Goal: Transaction & Acquisition: Obtain resource

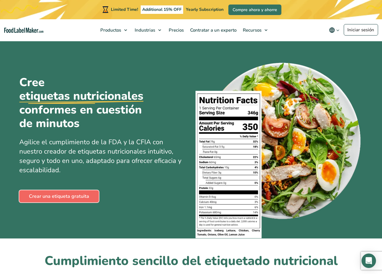
click at [62, 196] on link "Crear una etiqueta gratuita" at bounding box center [59, 197] width 80 height 12
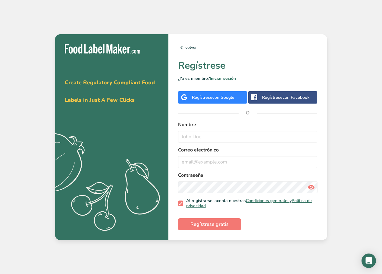
click at [157, 133] on icon ".a{fill:#f5f3ed;}" at bounding box center [96, 184] width 150 height 107
